Goal: Task Accomplishment & Management: Use online tool/utility

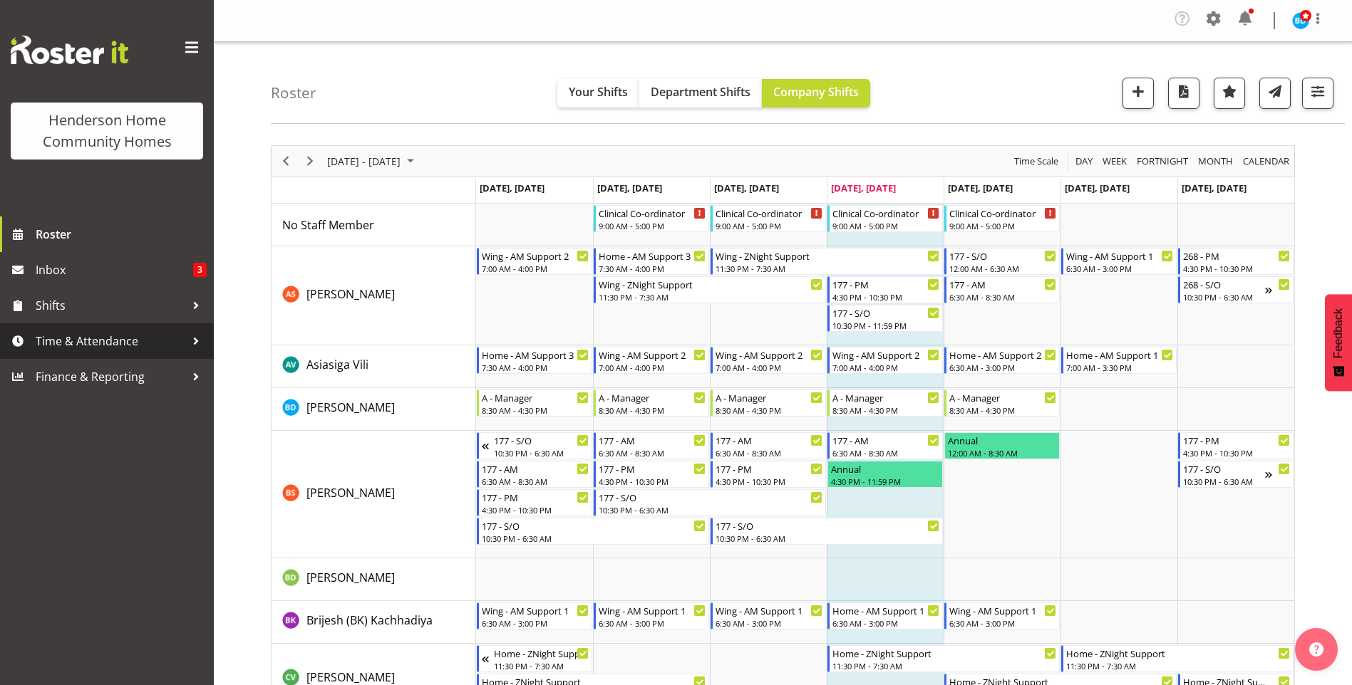
click at [62, 344] on span "Time & Attendance" at bounding box center [111, 341] width 150 height 21
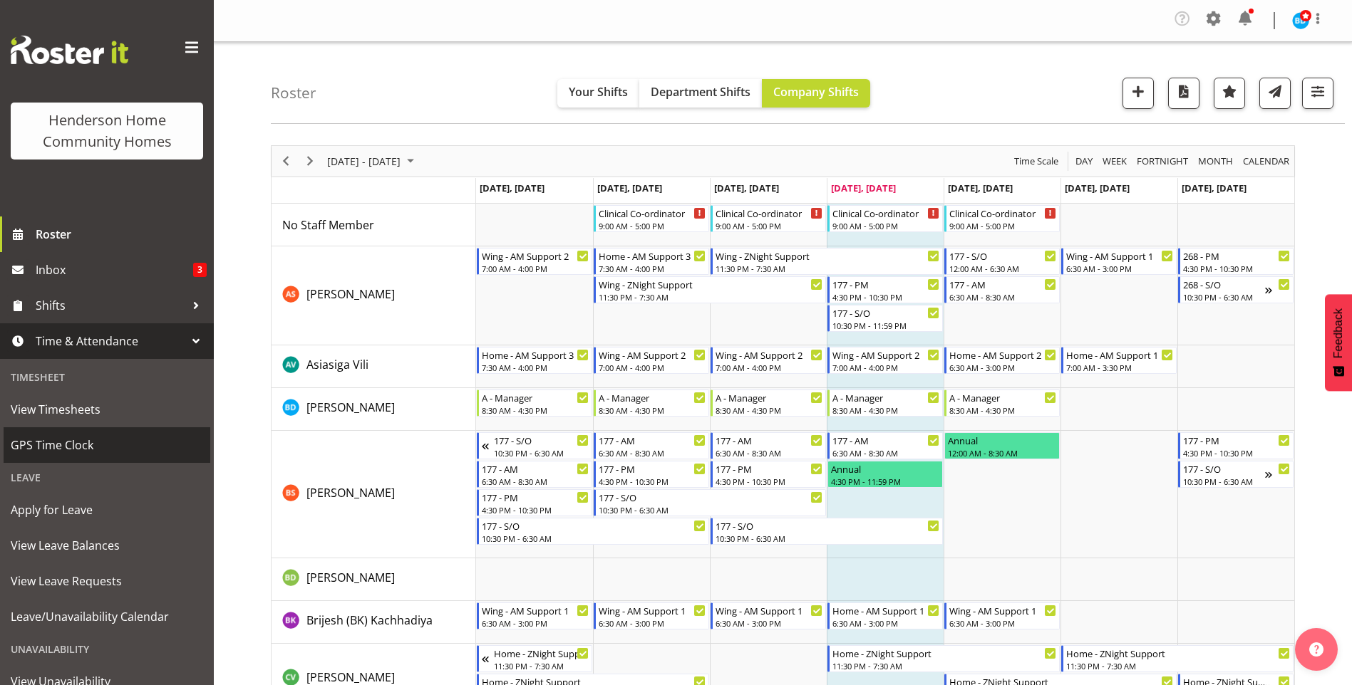
click at [46, 442] on span "GPS Time Clock" at bounding box center [107, 445] width 192 height 21
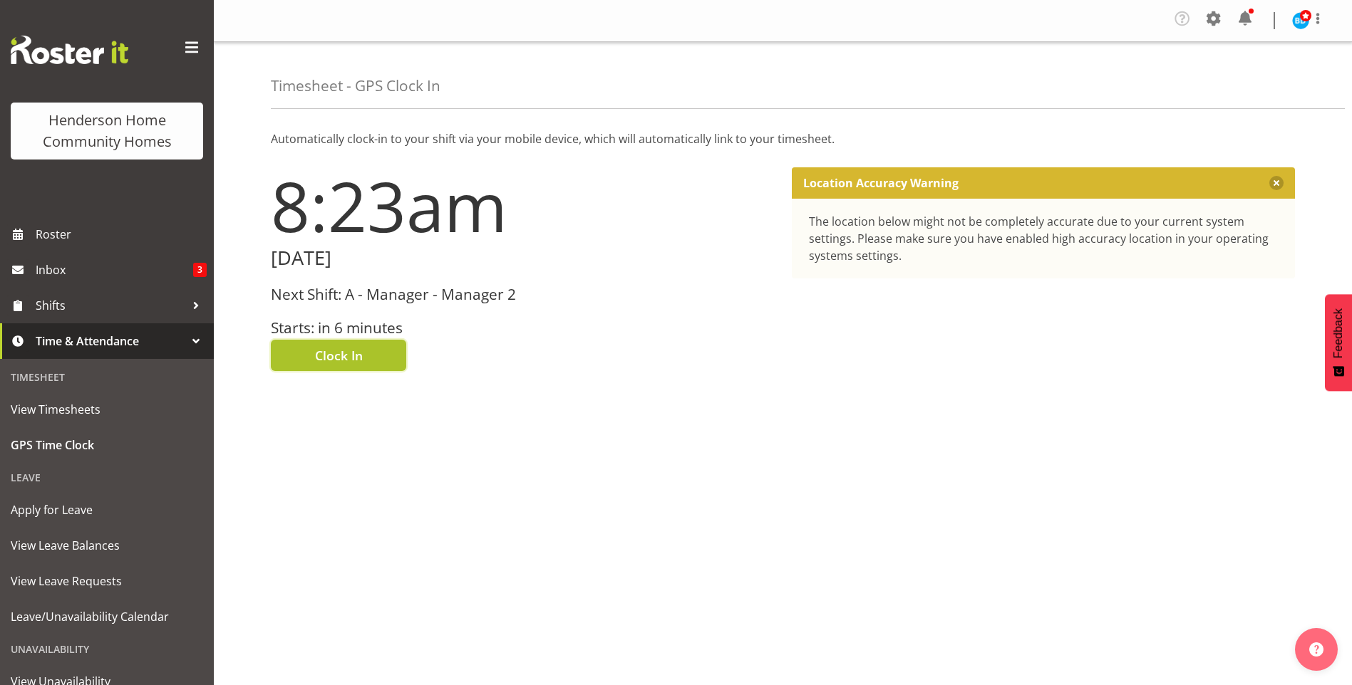
click at [334, 356] on span "Clock In" at bounding box center [339, 355] width 48 height 19
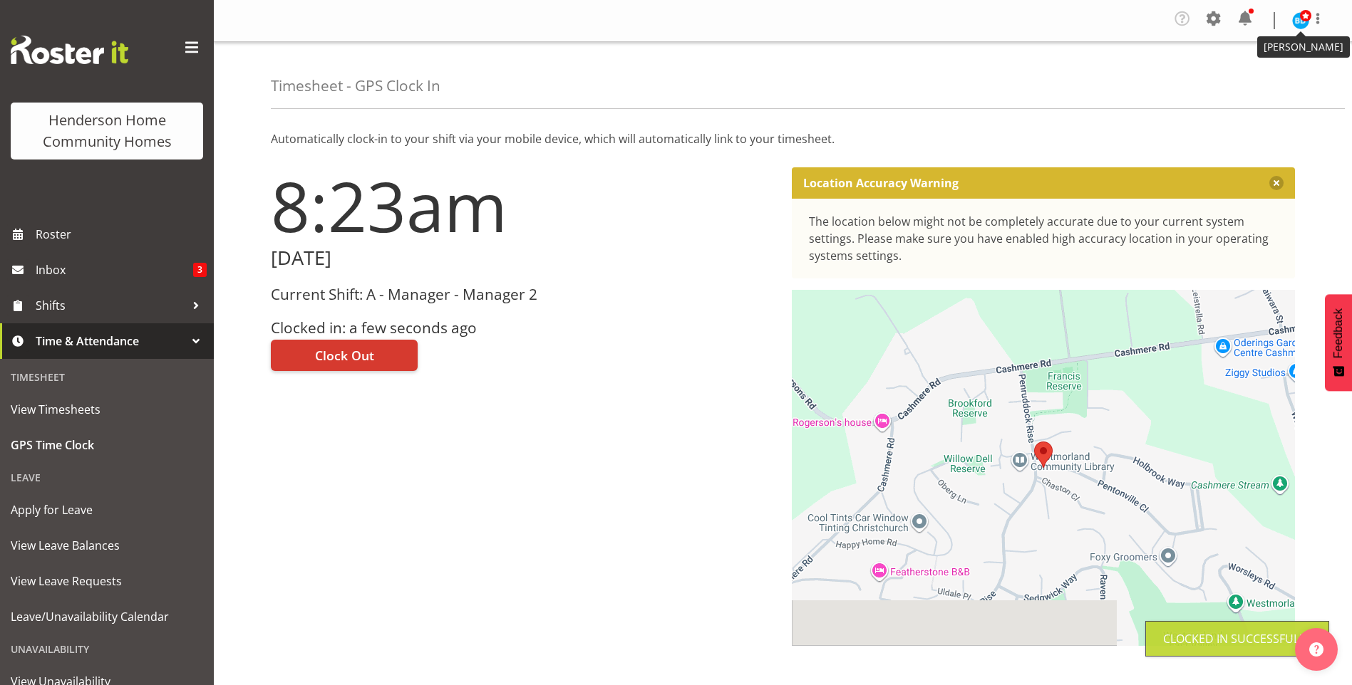
click at [1306, 23] on img at bounding box center [1300, 20] width 17 height 17
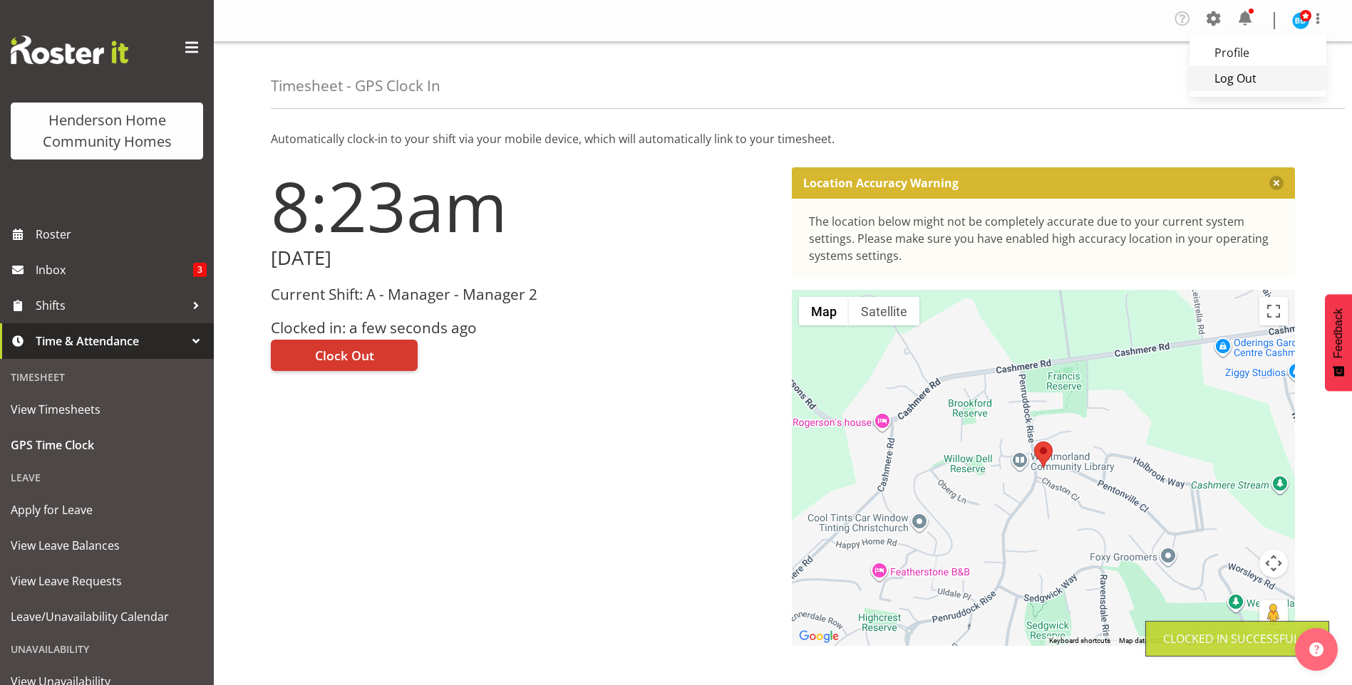
click at [1250, 76] on link "Log Out" at bounding box center [1257, 79] width 137 height 26
